Goal: Find specific page/section: Find specific page/section

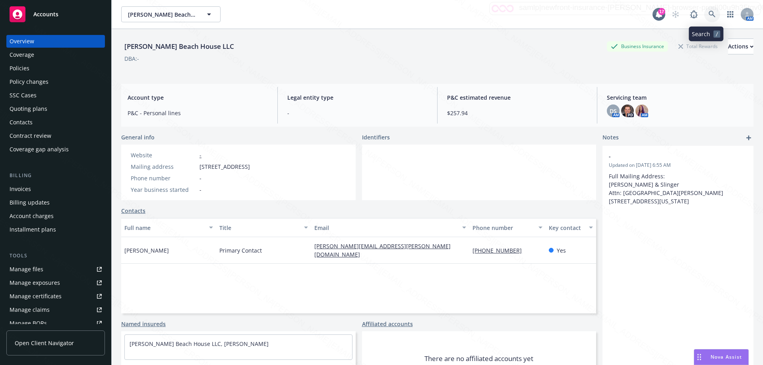
click at [709, 16] on icon at bounding box center [712, 14] width 7 height 7
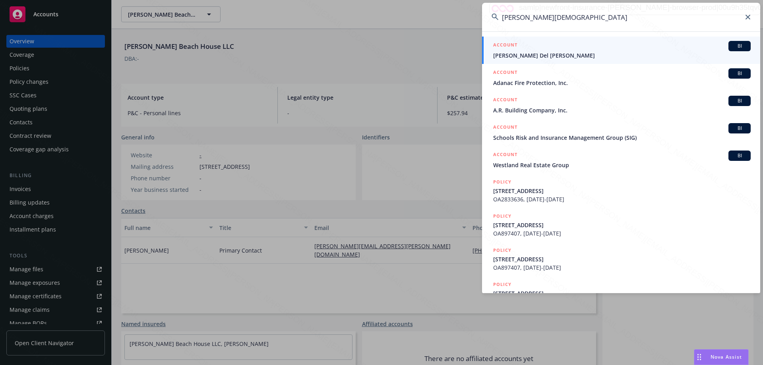
type input "[PERSON_NAME][DEMOGRAPHIC_DATA]"
click at [520, 49] on div "ACCOUNT BI" at bounding box center [622, 46] width 258 height 10
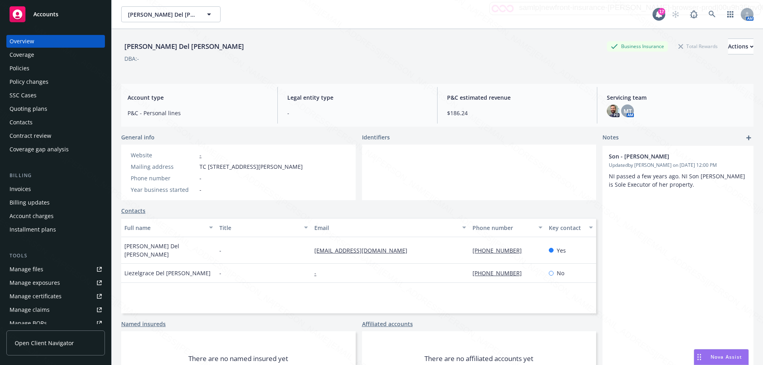
click at [26, 67] on div "Policies" at bounding box center [20, 68] width 20 height 13
